Goal: Task Accomplishment & Management: Complete application form

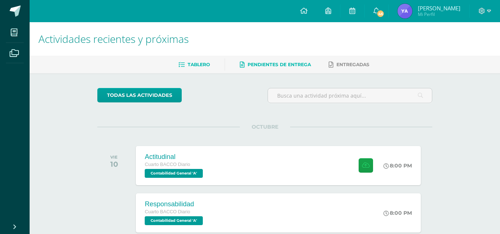
click at [292, 65] on span "Pendientes de entrega" at bounding box center [279, 65] width 63 height 6
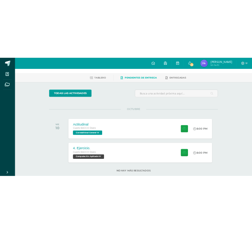
scroll to position [41, 0]
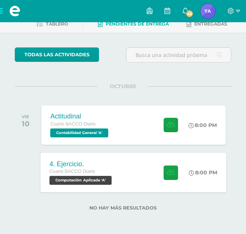
click at [148, 164] on div "4. Ejercicio. Cuarto BACCO Diario Computación Aplicada 'A' 8:00 PM 4. Ejercicio…" at bounding box center [134, 172] width 186 height 40
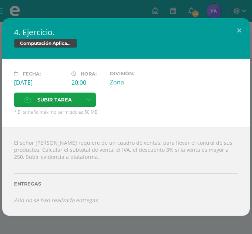
click at [132, 125] on div "Fecha: [DATE] Hora: 20:00 División: Zona Subir tarea Cancelar" at bounding box center [126, 93] width 248 height 68
click at [86, 101] on icon at bounding box center [89, 100] width 6 height 6
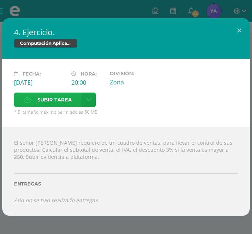
click at [162, 140] on div "El señor [PERSON_NAME] requiere de un cuadro de ventas, para llevar el control …" at bounding box center [126, 171] width 248 height 89
click at [43, 98] on span "Subir tarea" at bounding box center [54, 100] width 34 height 14
click at [0, 0] on input "Subir tarea" at bounding box center [0, 0] width 0 height 0
click at [58, 97] on span "Subir tarea" at bounding box center [54, 100] width 34 height 14
click at [0, 0] on input "Subir tarea" at bounding box center [0, 0] width 0 height 0
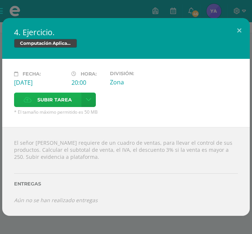
click at [61, 97] on span "Subir tarea" at bounding box center [54, 100] width 34 height 14
click at [0, 0] on input "Subir tarea" at bounding box center [0, 0] width 0 height 0
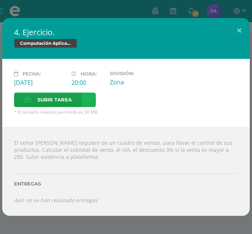
click at [88, 101] on icon at bounding box center [89, 100] width 6 height 6
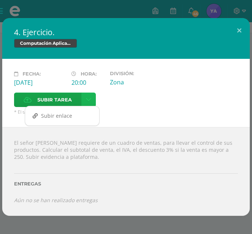
click at [92, 95] on link at bounding box center [88, 99] width 14 height 14
click at [106, 104] on div "Subir tarea" at bounding box center [126, 100] width 224 height 16
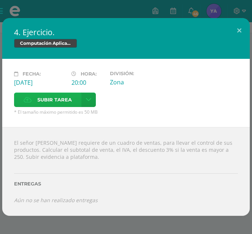
click at [52, 99] on span "Subir tarea" at bounding box center [54, 100] width 34 height 14
click at [0, 0] on input "Subir tarea" at bounding box center [0, 0] width 0 height 0
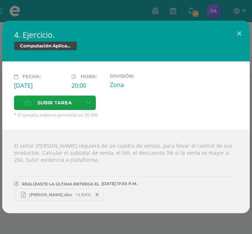
drag, startPoint x: 248, startPoint y: 102, endPoint x: 253, endPoint y: 129, distance: 27.1
click at [252, 129] on html "4. Ejercicio. Computación Aplicada Fecha: [DATE] Hora: 20:00 División: Subir ta…" at bounding box center [126, 114] width 252 height 228
click at [170, 114] on span "* El tamaño máximo permitido es 50 MB" at bounding box center [126, 115] width 224 height 6
click at [177, 118] on div "Fecha: [DATE] Hora: 20:00 División: Zona Subir tarea" at bounding box center [126, 95] width 248 height 68
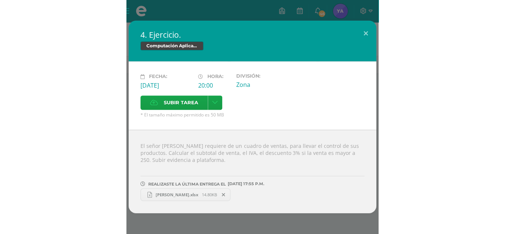
scroll to position [0, 0]
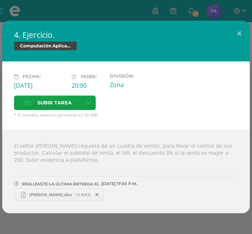
click at [250, 52] on div "4. Ejercicio. Computación Aplicada" at bounding box center [126, 41] width 248 height 41
drag, startPoint x: 225, startPoint y: 51, endPoint x: 218, endPoint y: 70, distance: 20.6
click at [218, 70] on div "4. Ejercicio. Computación Aplicada Fecha: [DATE] Hora: 20:00 División: Subir ta…" at bounding box center [126, 117] width 248 height 192
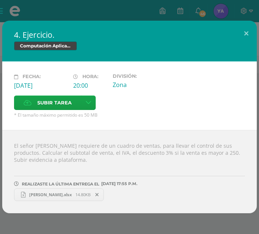
click at [75, 192] on span "14.80KB" at bounding box center [82, 195] width 15 height 6
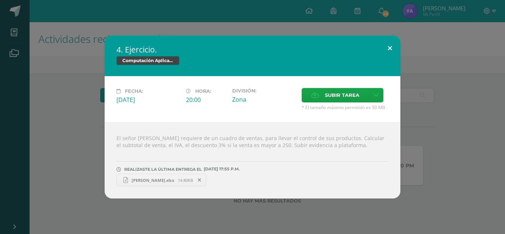
click at [388, 52] on button at bounding box center [390, 48] width 21 height 25
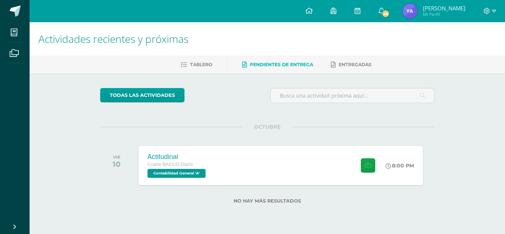
click at [502, 82] on div "Actividades recientes y próximas Tablero Pendientes de entrega Entregadas todas…" at bounding box center [268, 124] width 476 height 205
drag, startPoint x: 502, startPoint y: 82, endPoint x: 502, endPoint y: 64, distance: 17.4
click at [502, 64] on div "Actividades recientes y próximas Tablero Pendientes de entrega Entregadas todas…" at bounding box center [268, 124] width 476 height 205
click at [502, 64] on ul "Tablero Pendientes de entrega Entregadas" at bounding box center [276, 64] width 476 height 12
click at [266, 99] on div "todas las Actividades" at bounding box center [267, 98] width 341 height 21
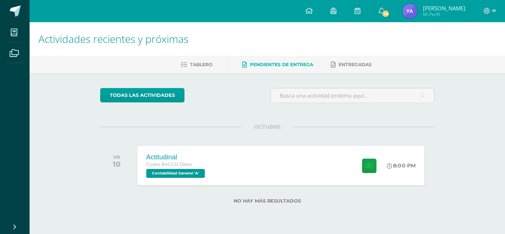
click at [241, 167] on div "Actitudinal Cuarto BACCO Diario Contabilidad General 'A' 8:00 PM Actitudinal Co…" at bounding box center [280, 166] width 287 height 40
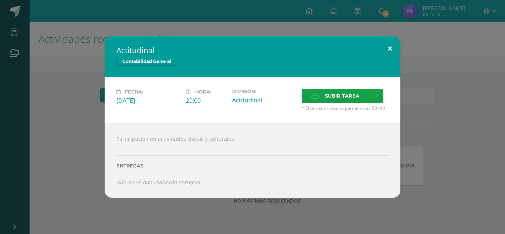
click at [391, 51] on button at bounding box center [390, 48] width 21 height 25
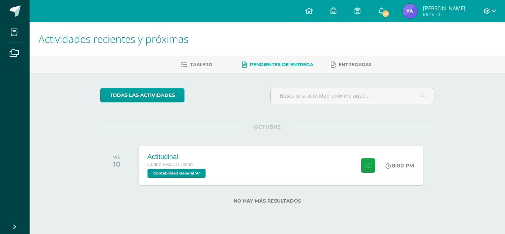
drag, startPoint x: 505, startPoint y: 72, endPoint x: 505, endPoint y: 40, distance: 31.4
click at [505, 40] on div "Actividades recientes y próximas Tablero Pendientes de entrega Entregadas todas…" at bounding box center [268, 124] width 476 height 205
click at [505, 40] on div "Actividades recientes y próximas" at bounding box center [268, 39] width 476 height 34
